Goal: Navigation & Orientation: Find specific page/section

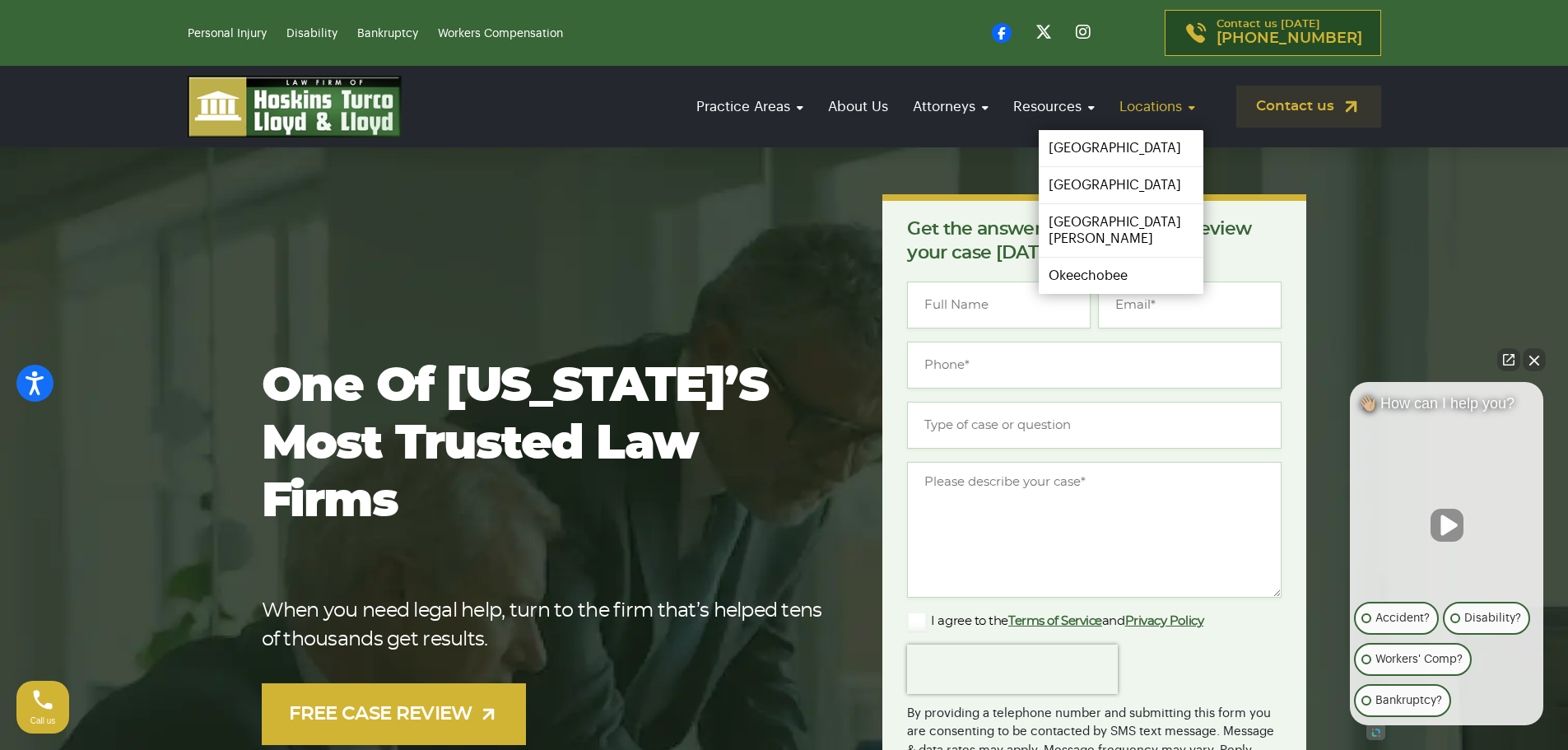
click at [1176, 106] on link "Locations" at bounding box center [1157, 107] width 92 height 47
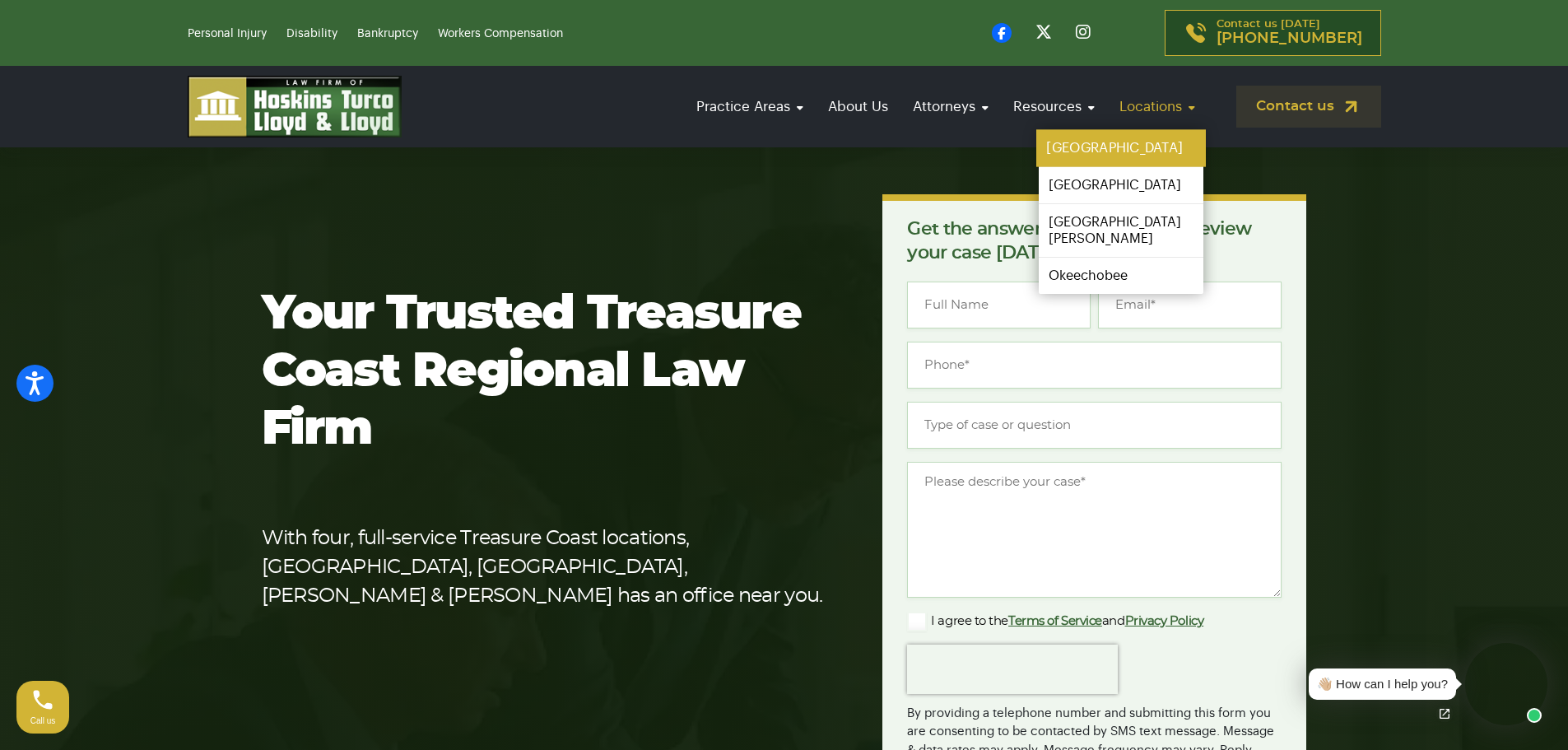
click at [1108, 146] on link "[GEOGRAPHIC_DATA]" at bounding box center [1120, 148] width 169 height 37
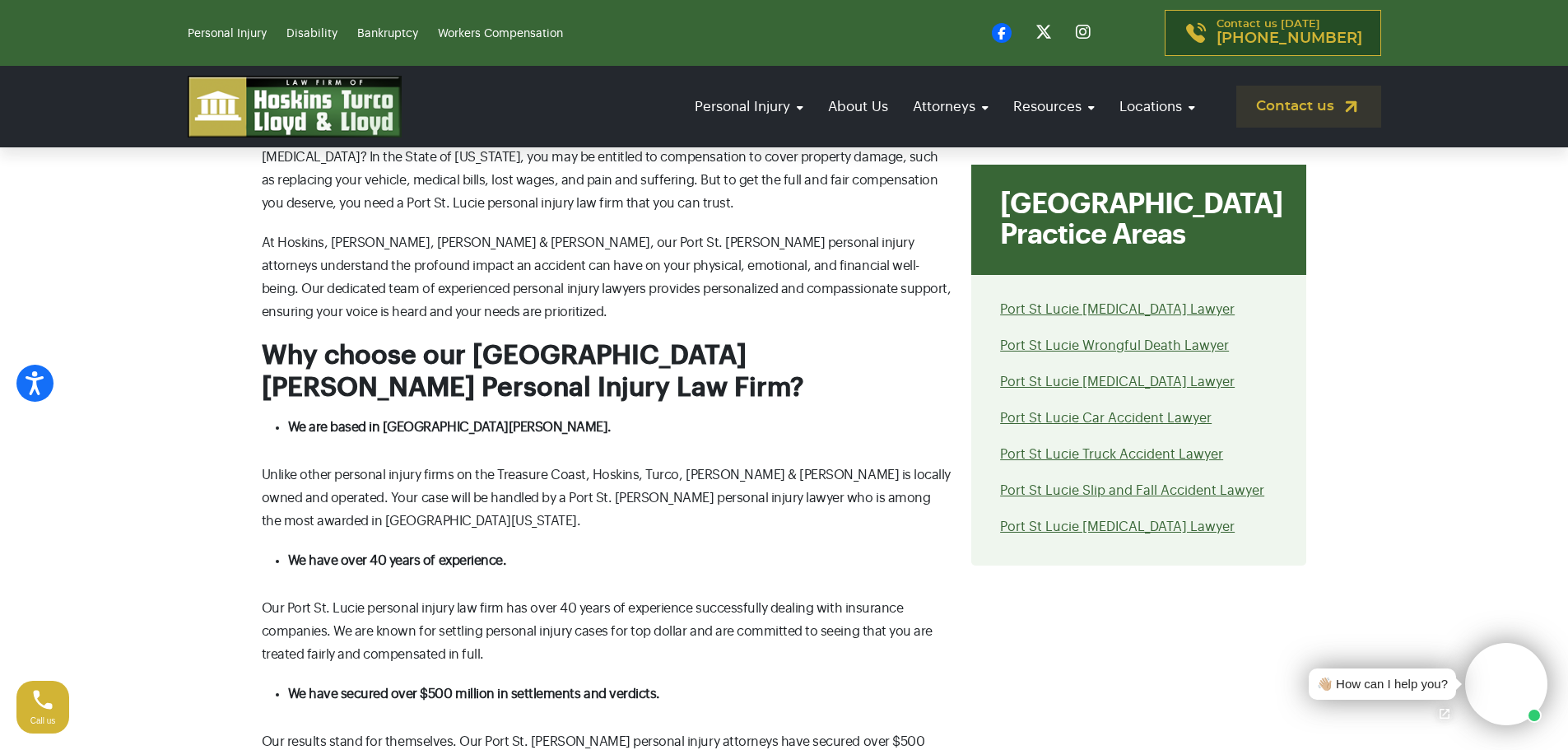
scroll to position [1893, 0]
